Goal: Information Seeking & Learning: Learn about a topic

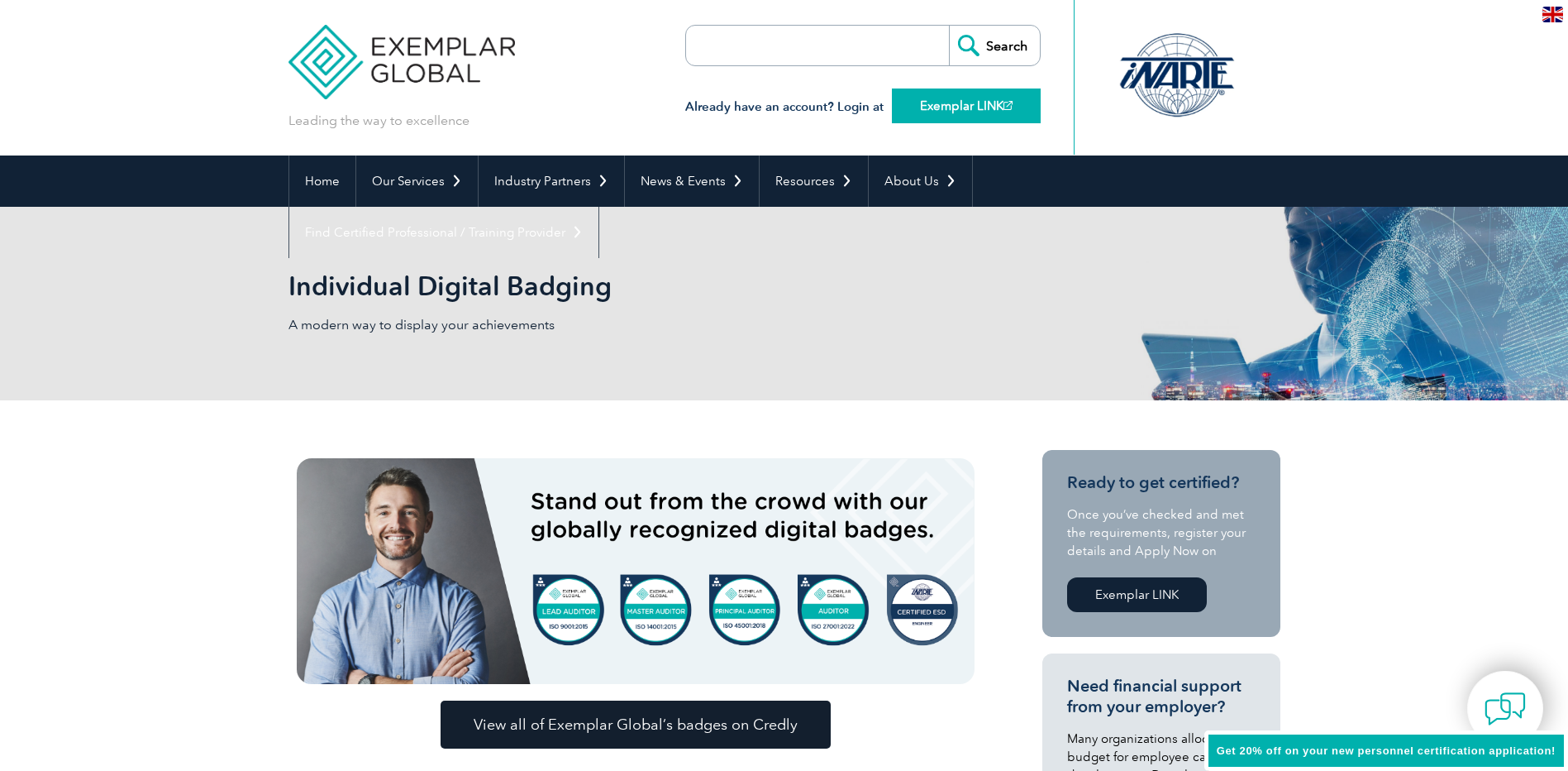
click at [976, 110] on link "Exemplar LINK" at bounding box center [966, 106] width 149 height 35
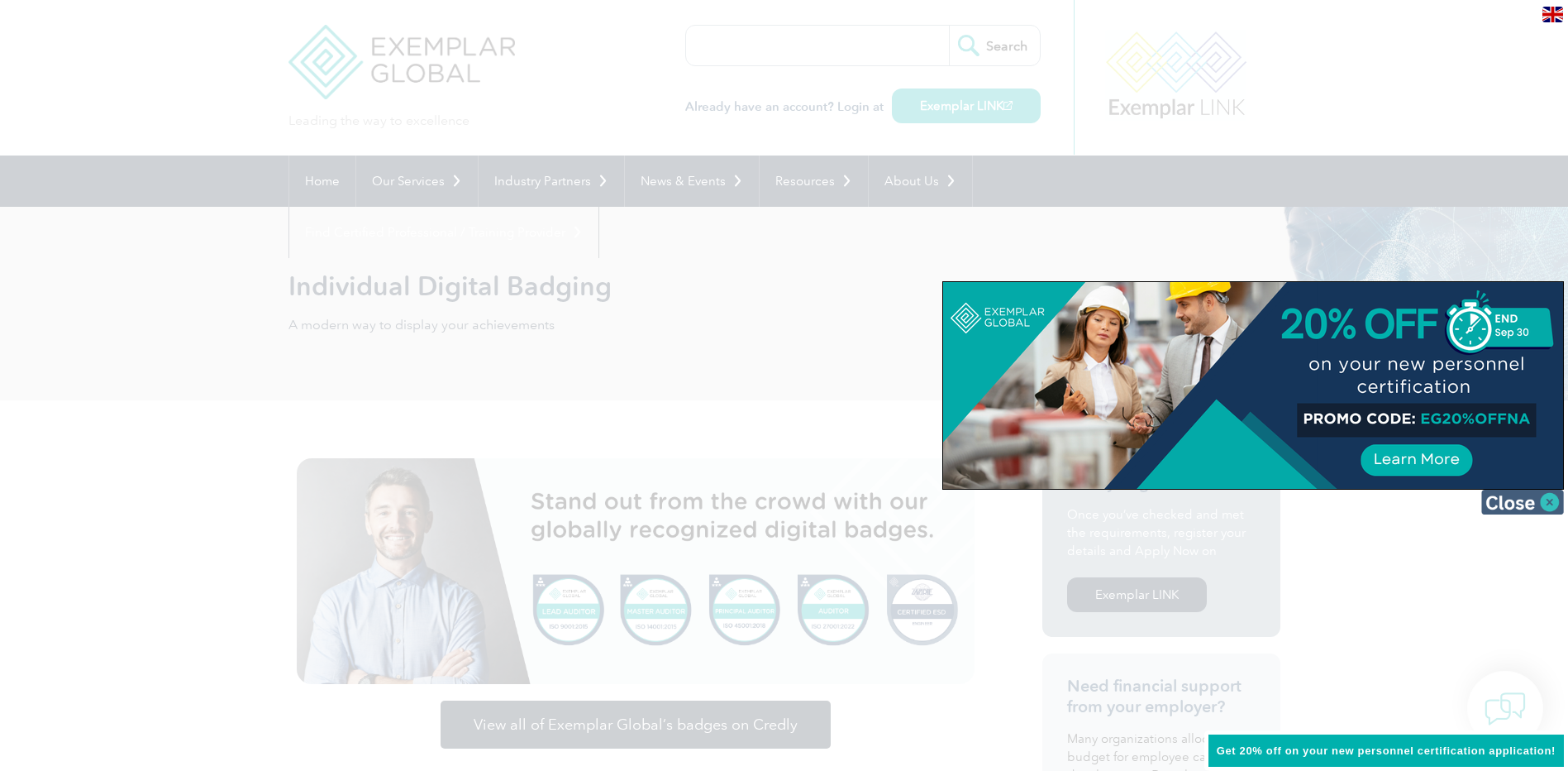
click at [1526, 501] on img at bounding box center [1523, 501] width 83 height 25
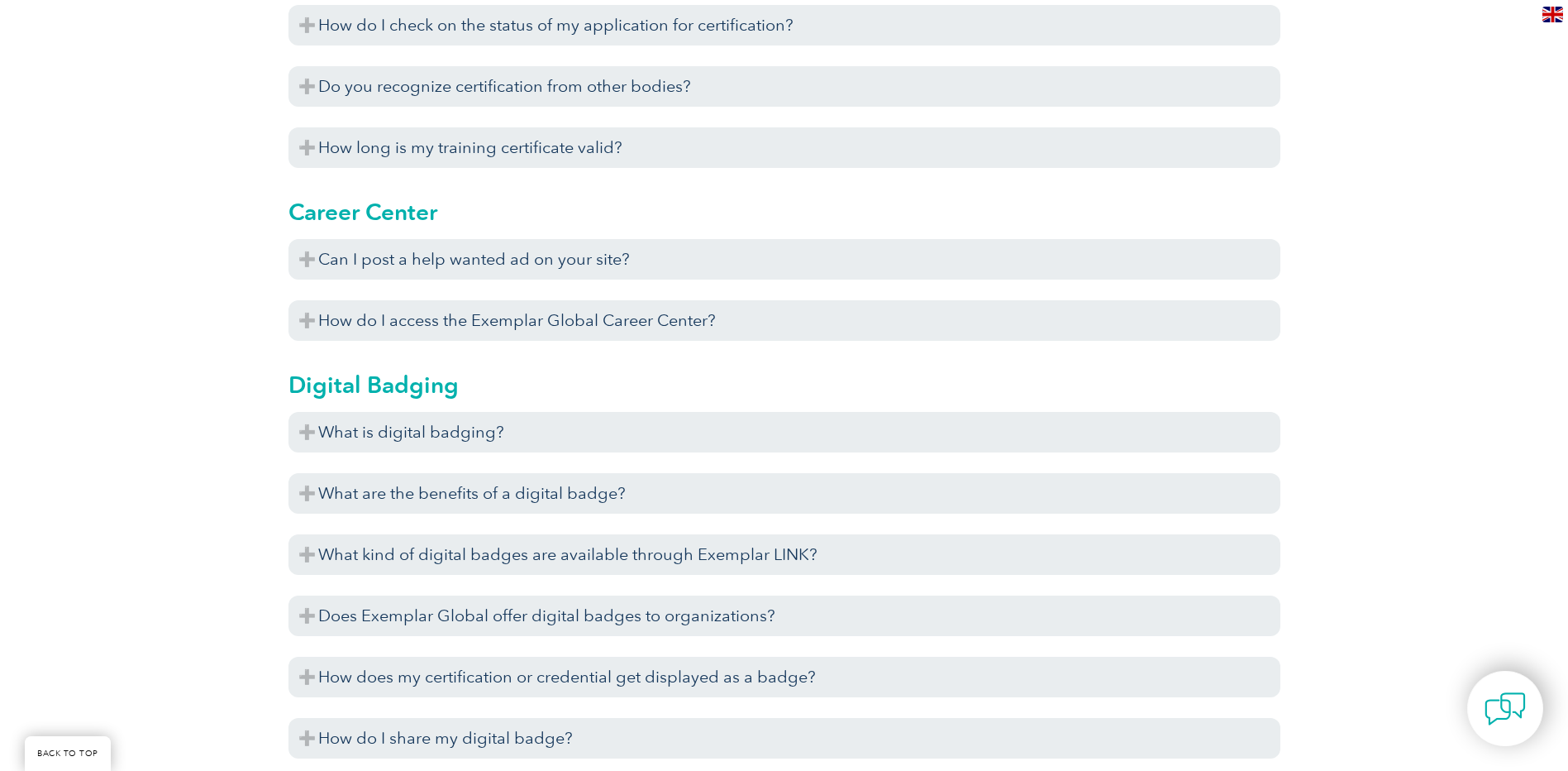
scroll to position [1241, 0]
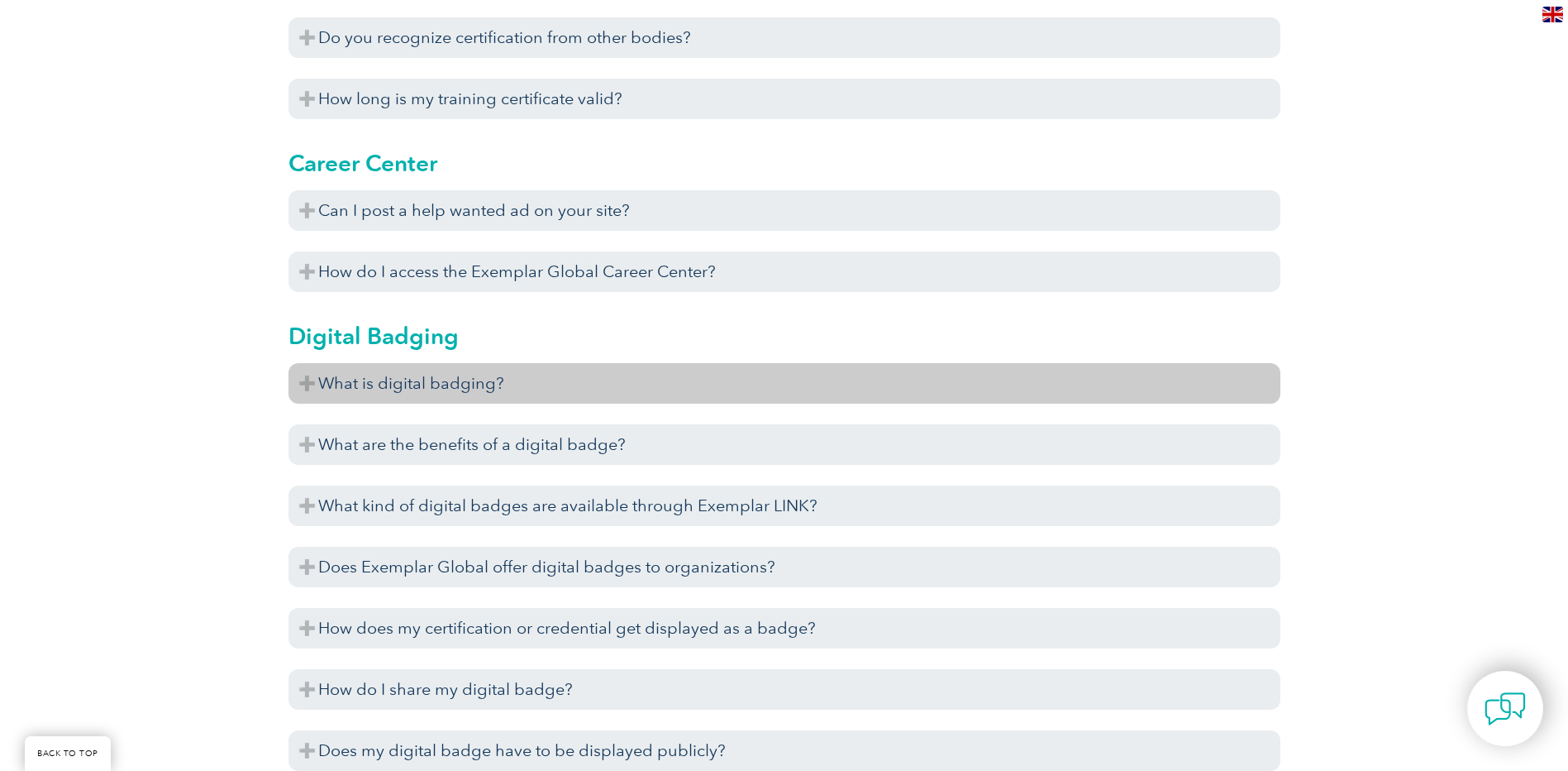
click at [398, 374] on h3 "What is digital badging?" at bounding box center [784, 383] width 992 height 40
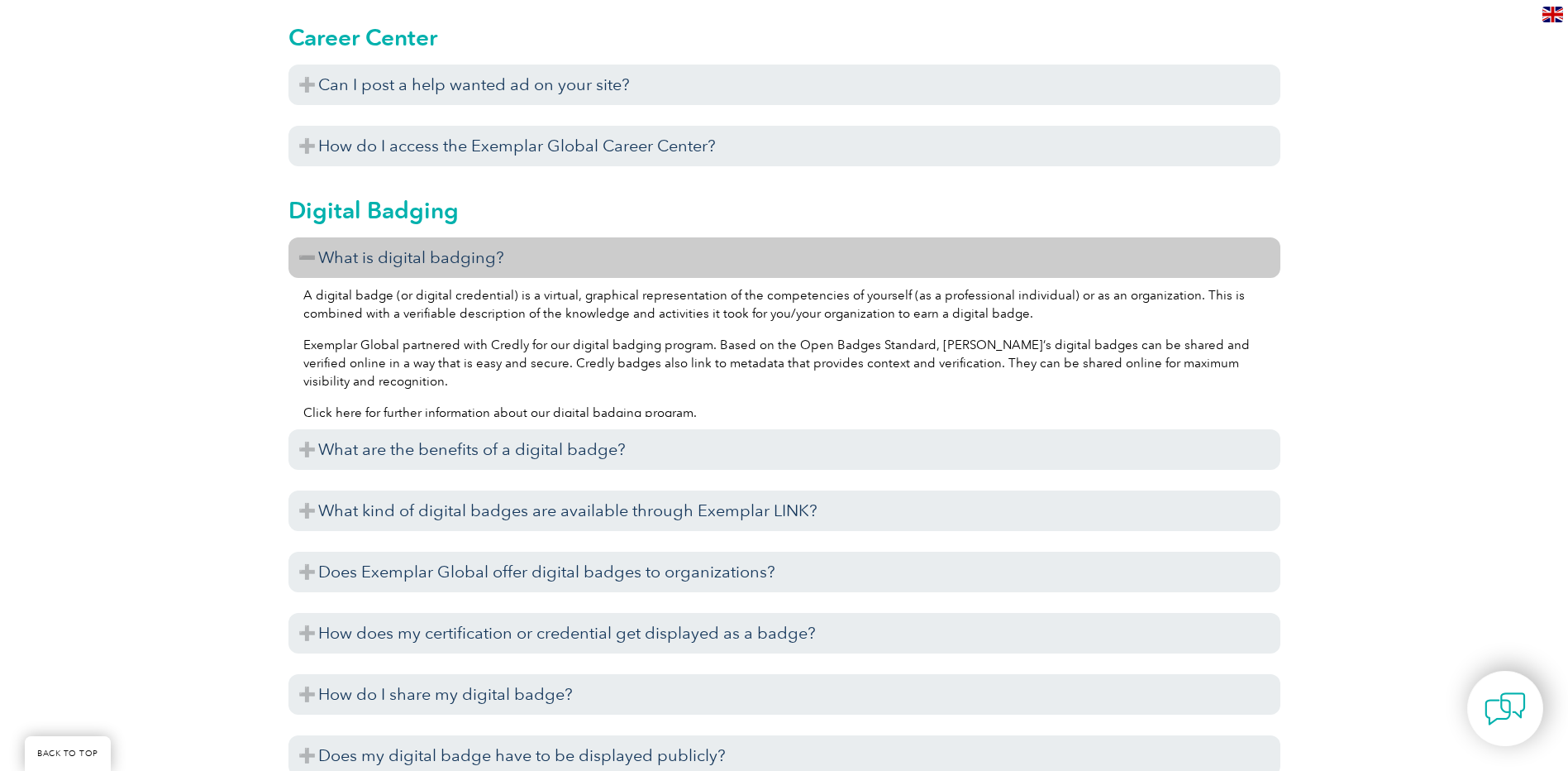
scroll to position [1406, 0]
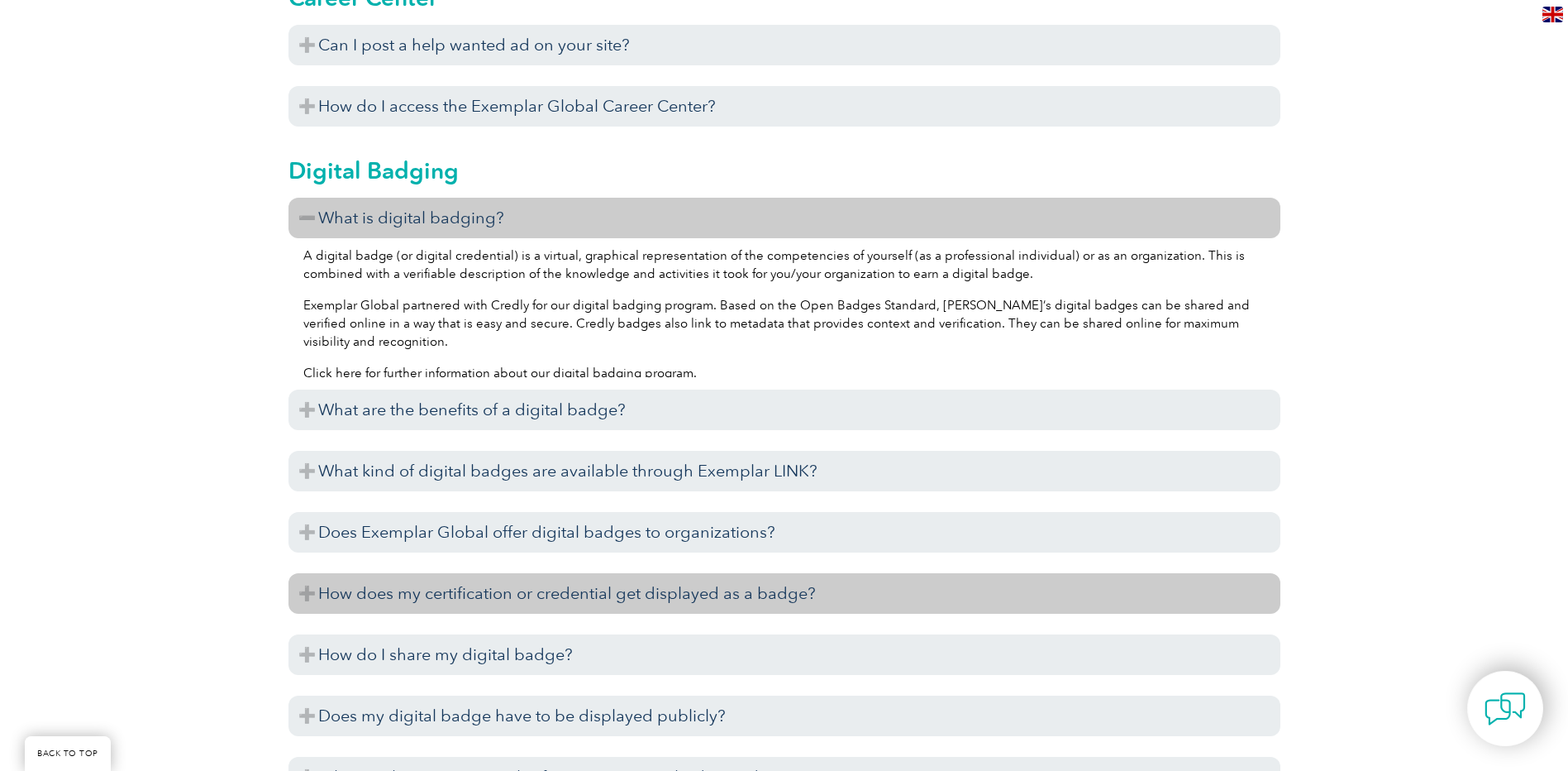
click at [518, 581] on h3 "How does my certification or credential get displayed as a badge?" at bounding box center [784, 593] width 992 height 40
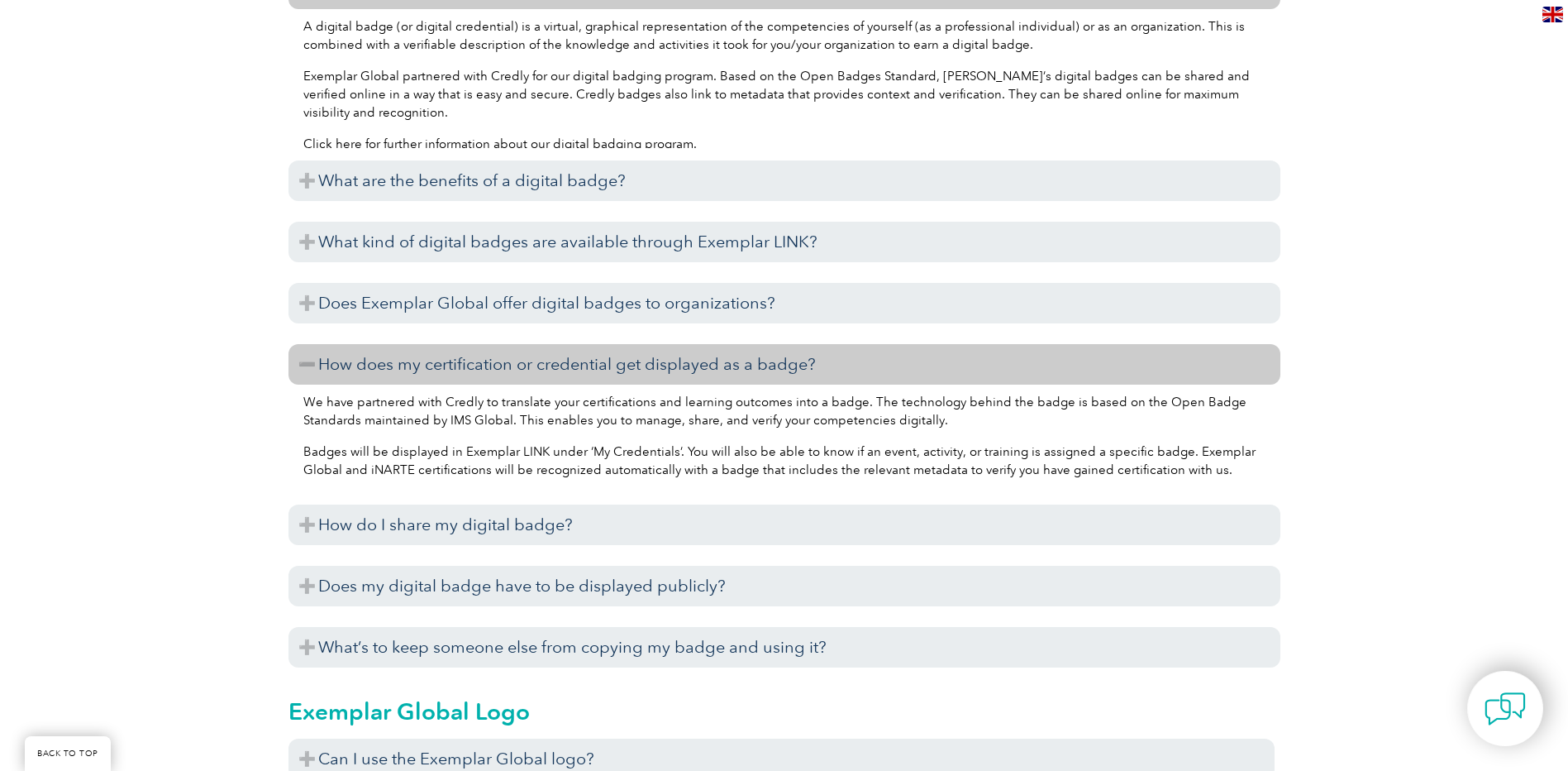
scroll to position [1654, 0]
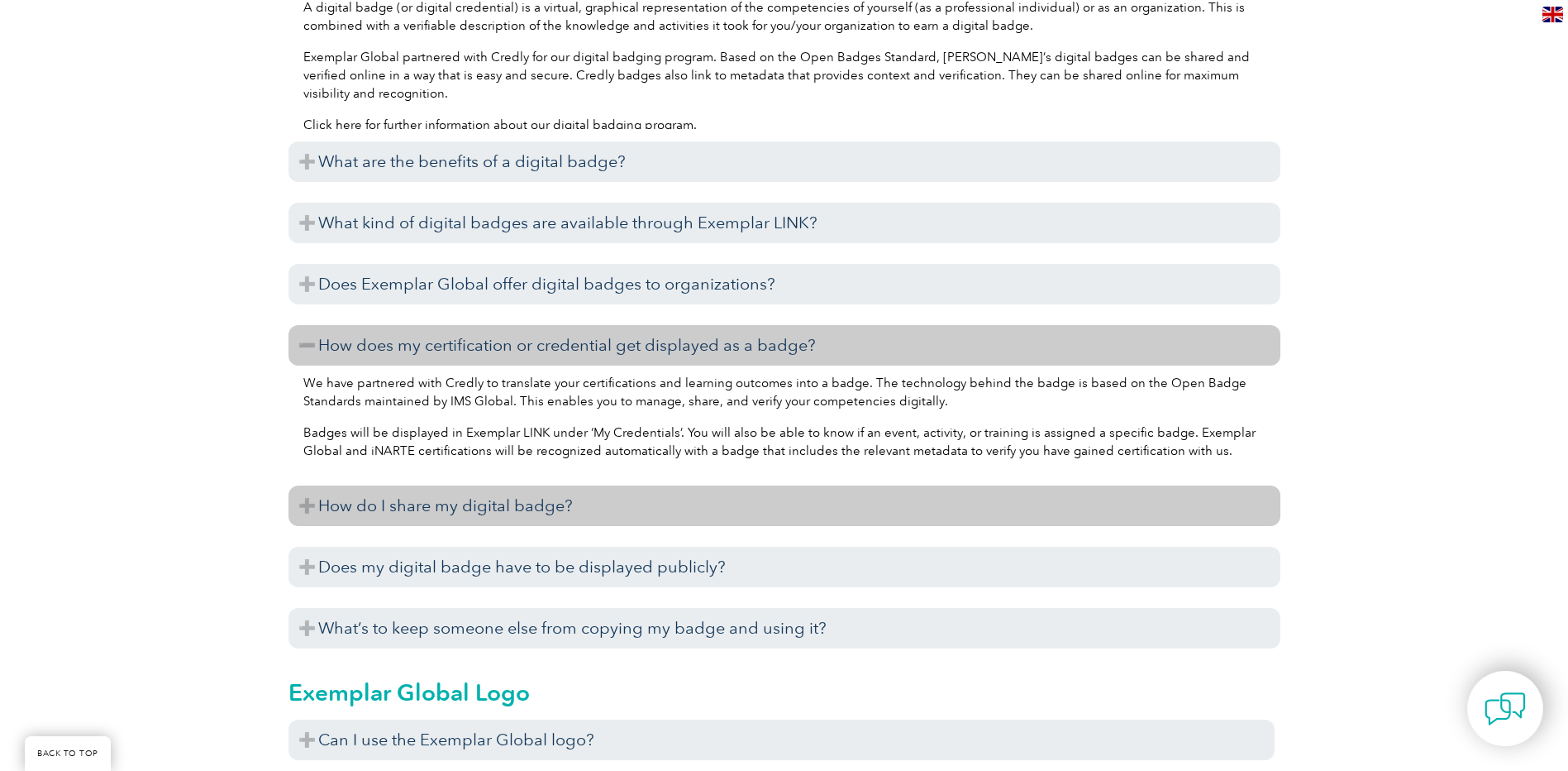
click at [568, 512] on h3 "How do I share my digital badge?" at bounding box center [784, 505] width 992 height 40
